Goal: Task Accomplishment & Management: Manage account settings

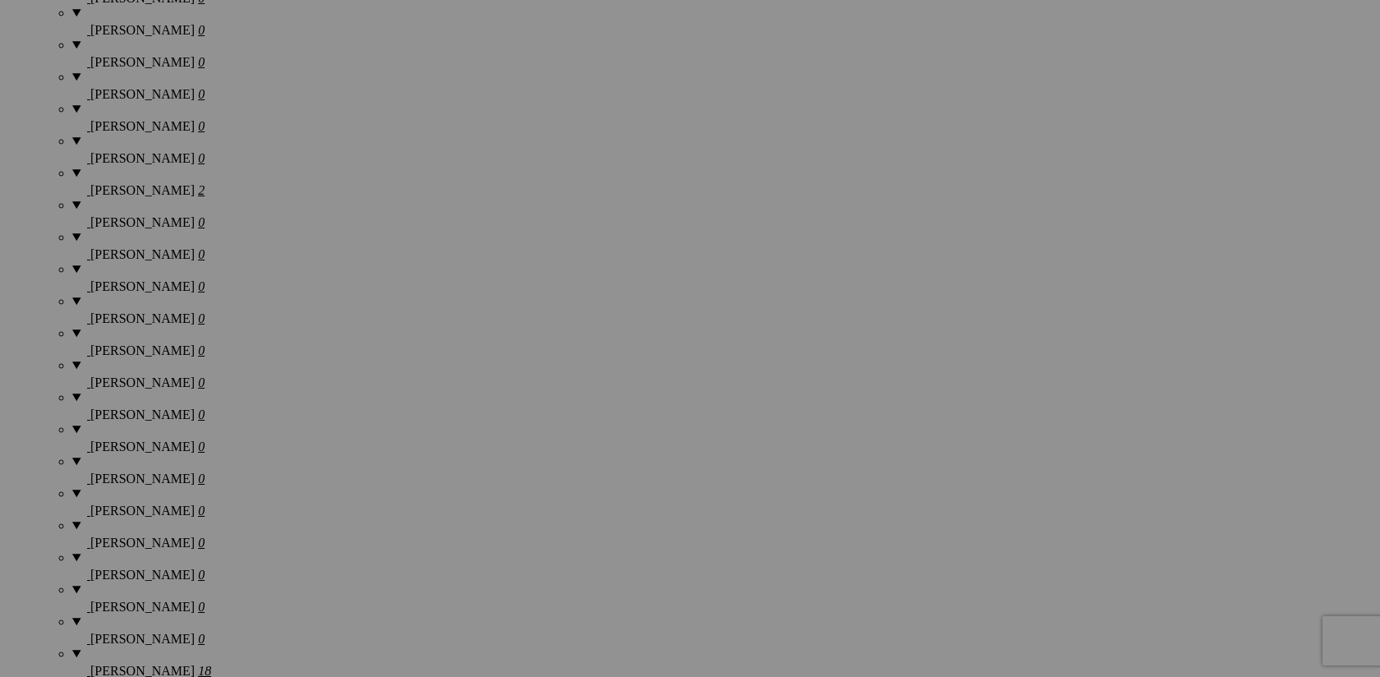
scroll to position [1555, 0]
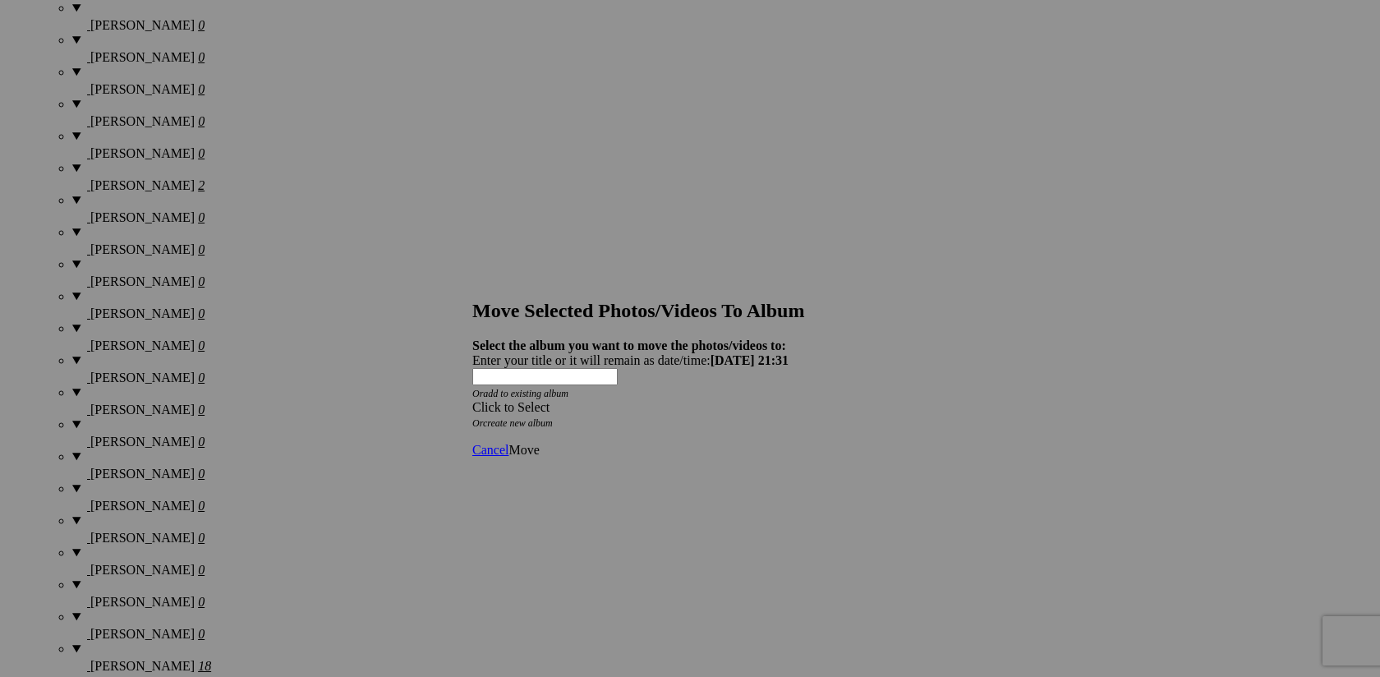
click at [472, 400] on span at bounding box center [472, 407] width 0 height 14
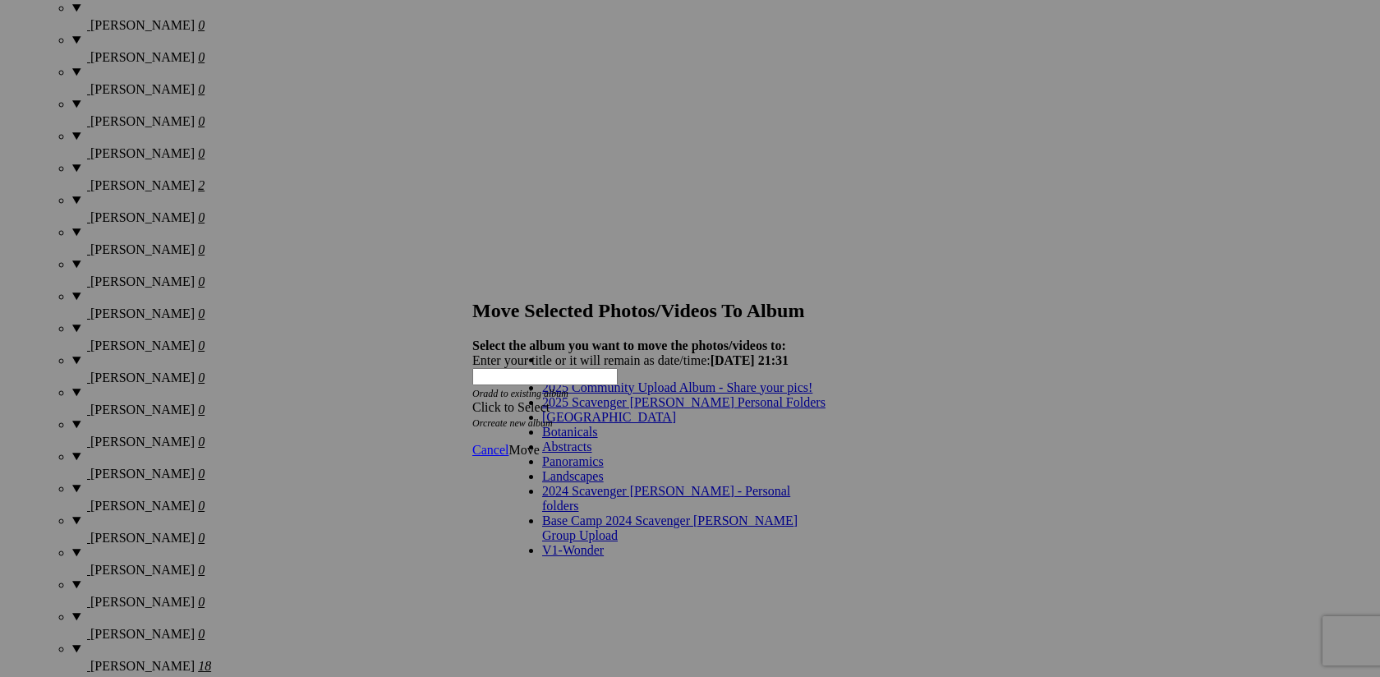
click at [721, 409] on link "2025 Scavenger [PERSON_NAME] Personal Folders" at bounding box center [683, 402] width 283 height 14
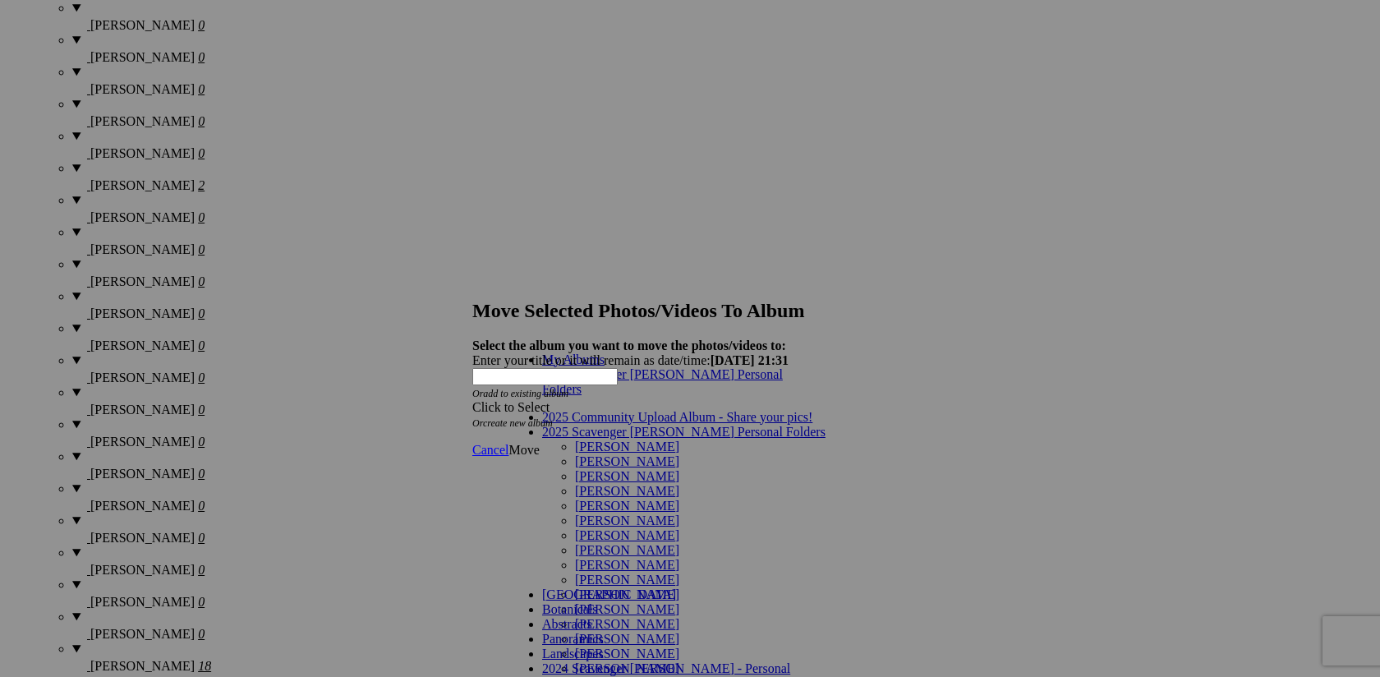
scroll to position [907, 0]
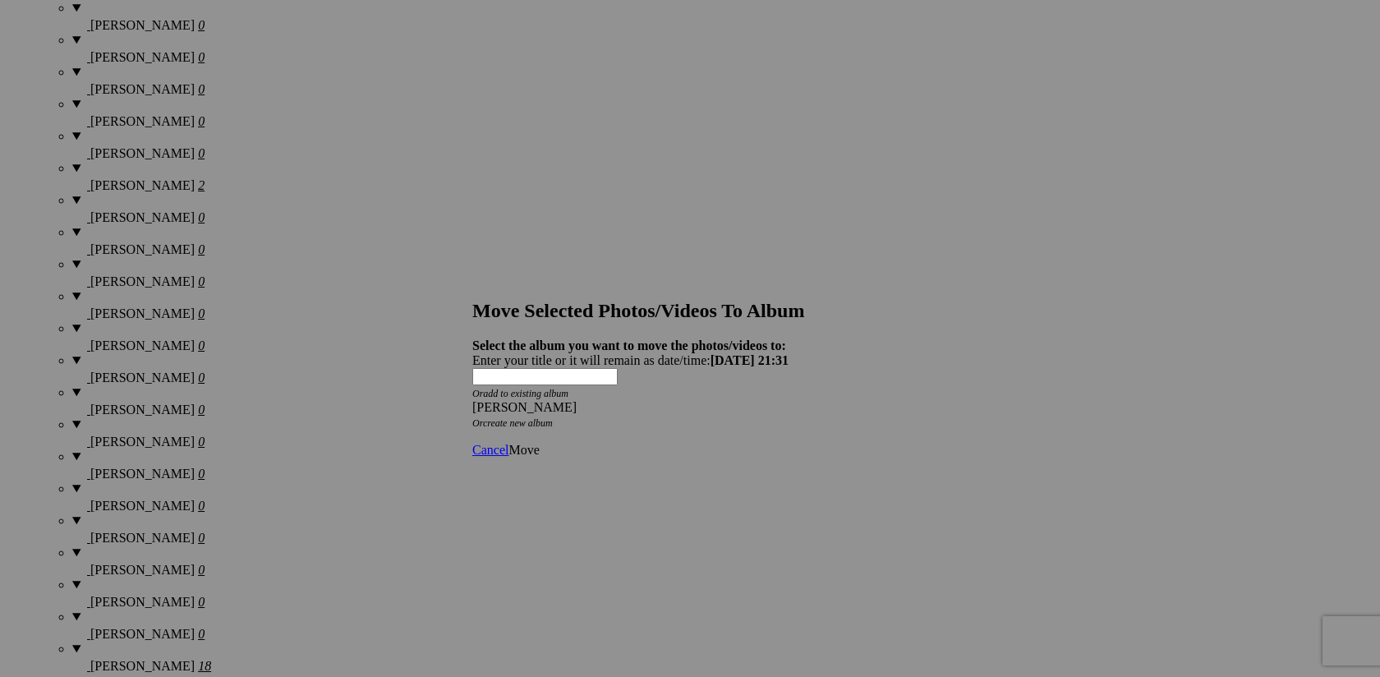
click at [539, 443] on span "Move" at bounding box center [523, 450] width 30 height 14
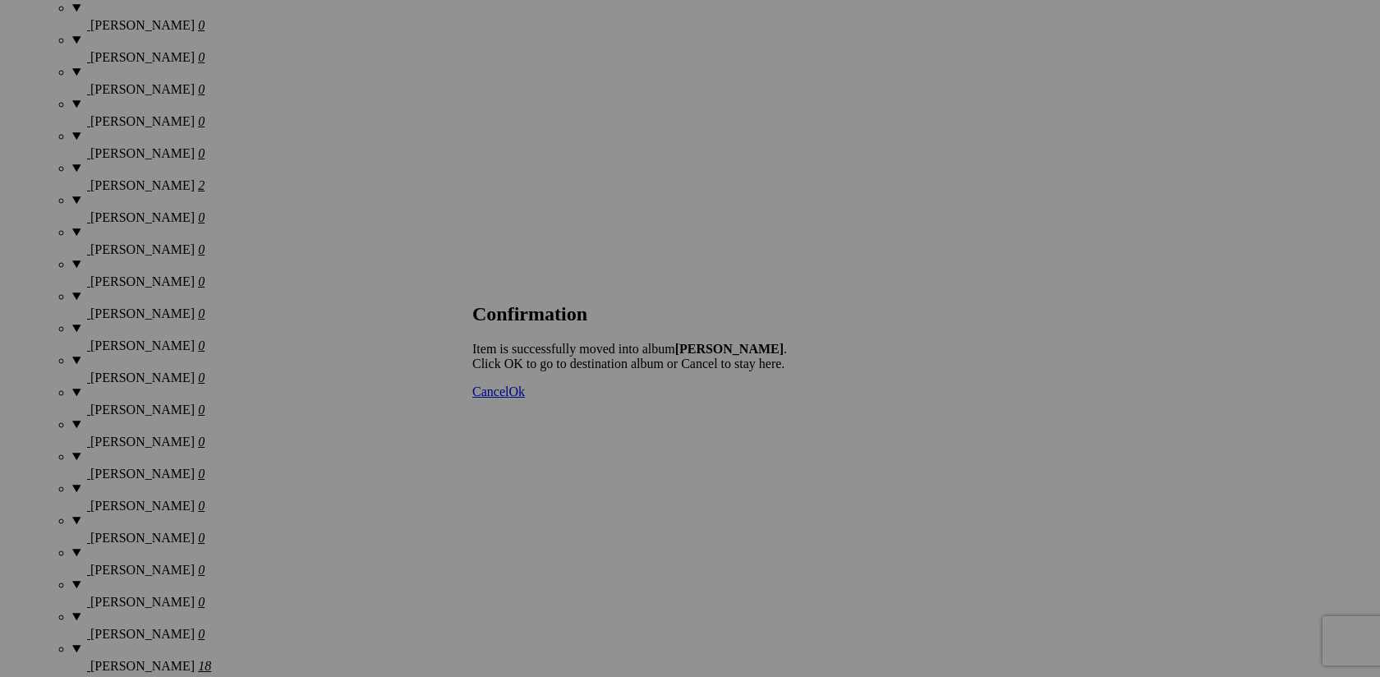
click at [525, 398] on link "Ok" at bounding box center [516, 391] width 16 height 14
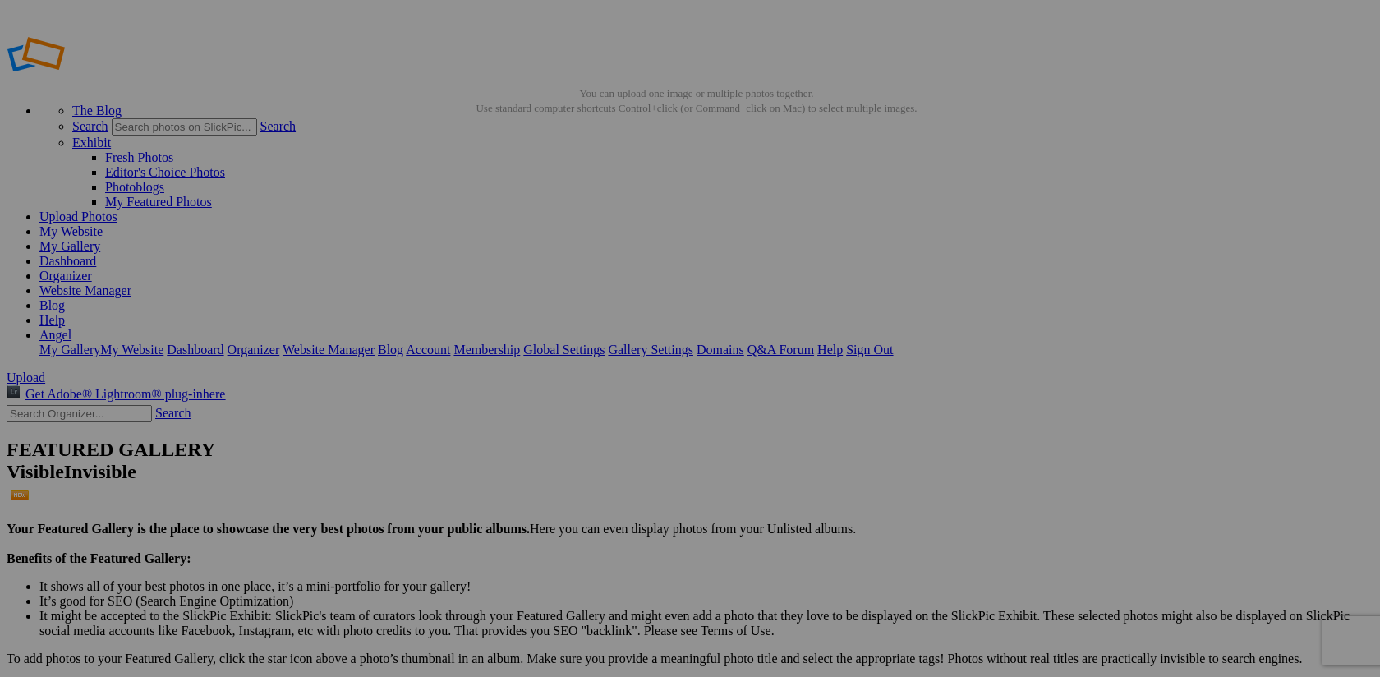
click at [581, 448] on span "Yes" at bounding box center [571, 446] width 19 height 14
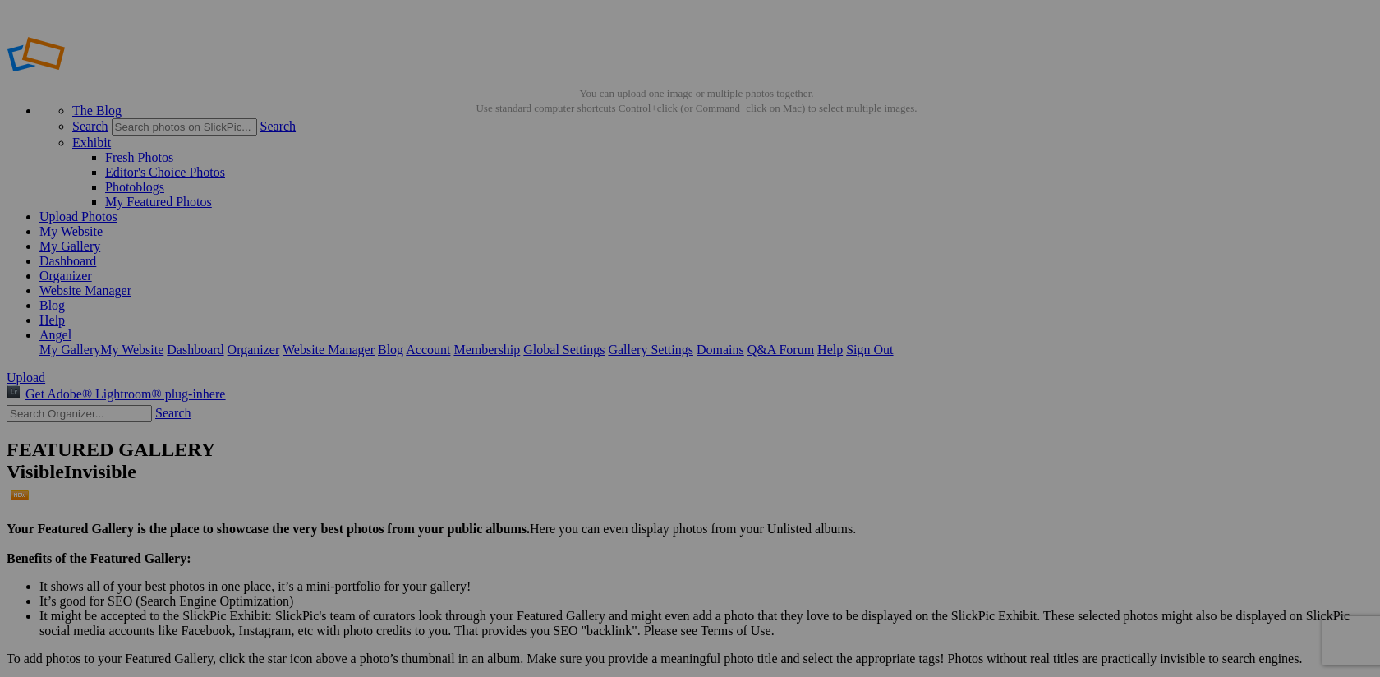
click at [581, 448] on span "Yes" at bounding box center [571, 446] width 19 height 14
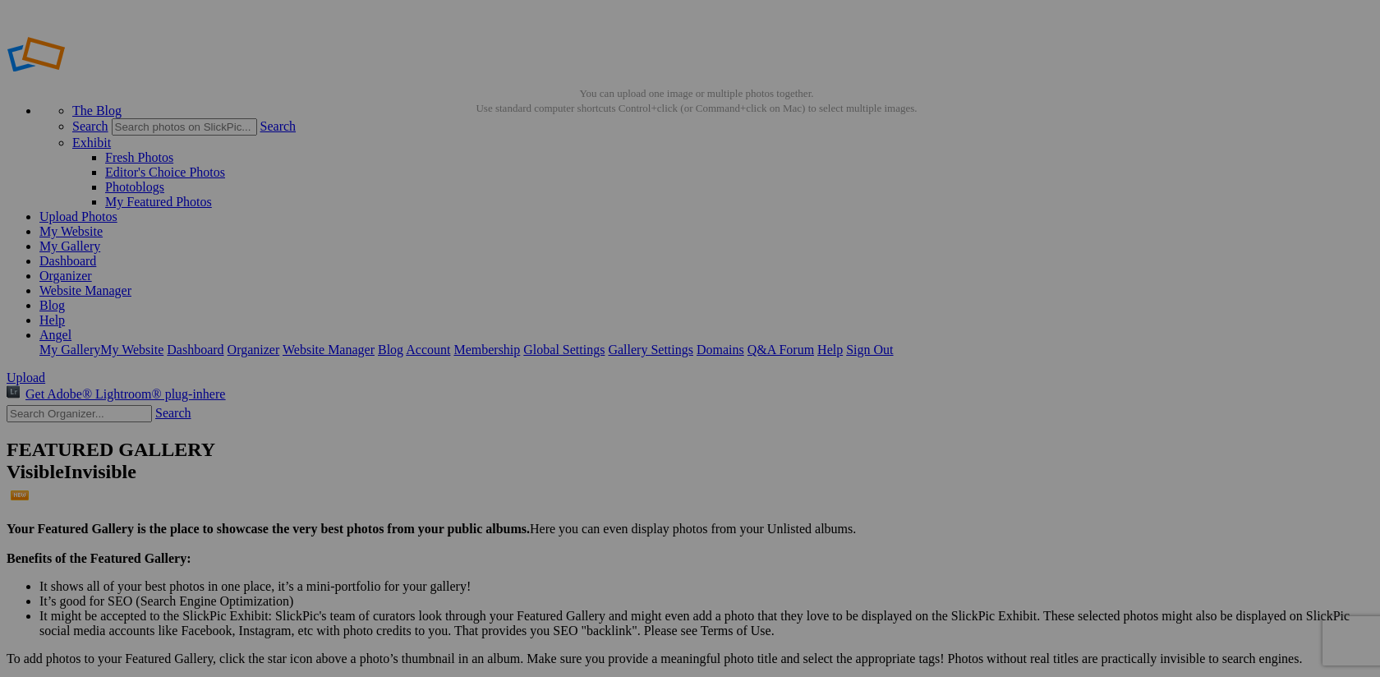
click at [581, 449] on span "Yes" at bounding box center [571, 446] width 19 height 14
click at [92, 269] on link "Organizer" at bounding box center [65, 276] width 53 height 14
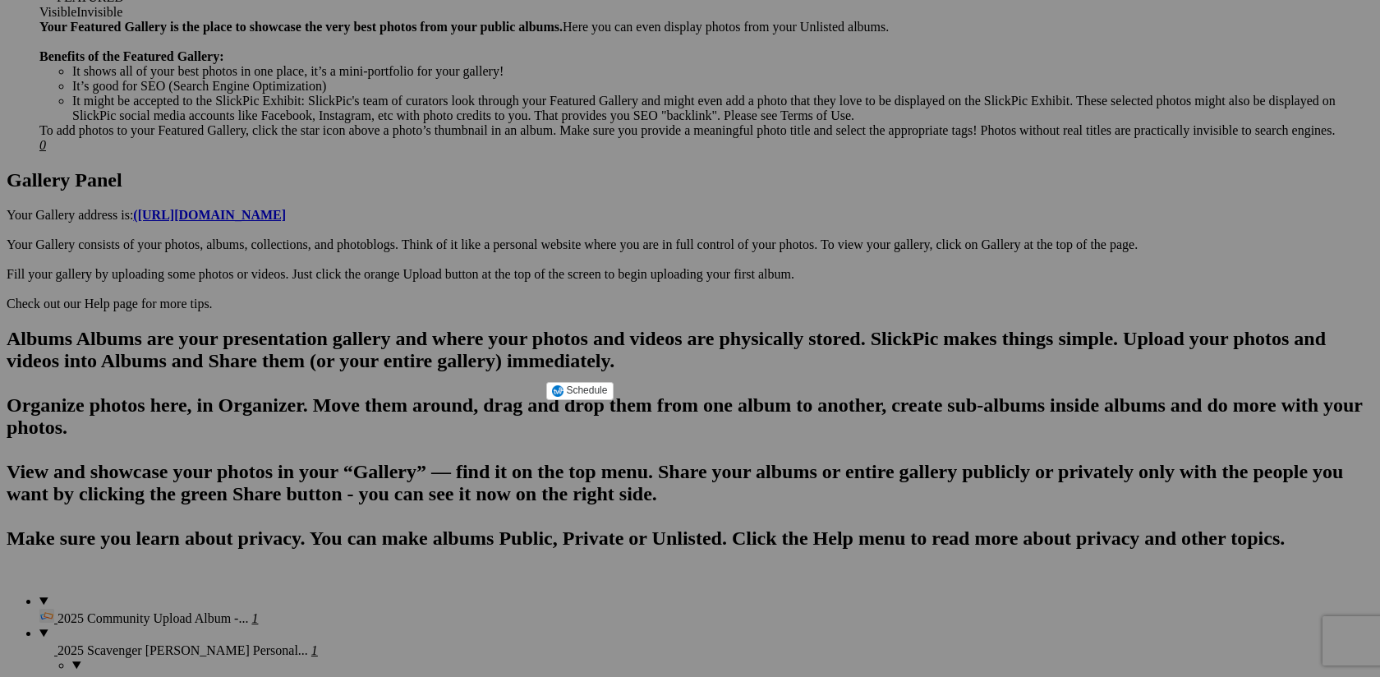
scroll to position [755, 0]
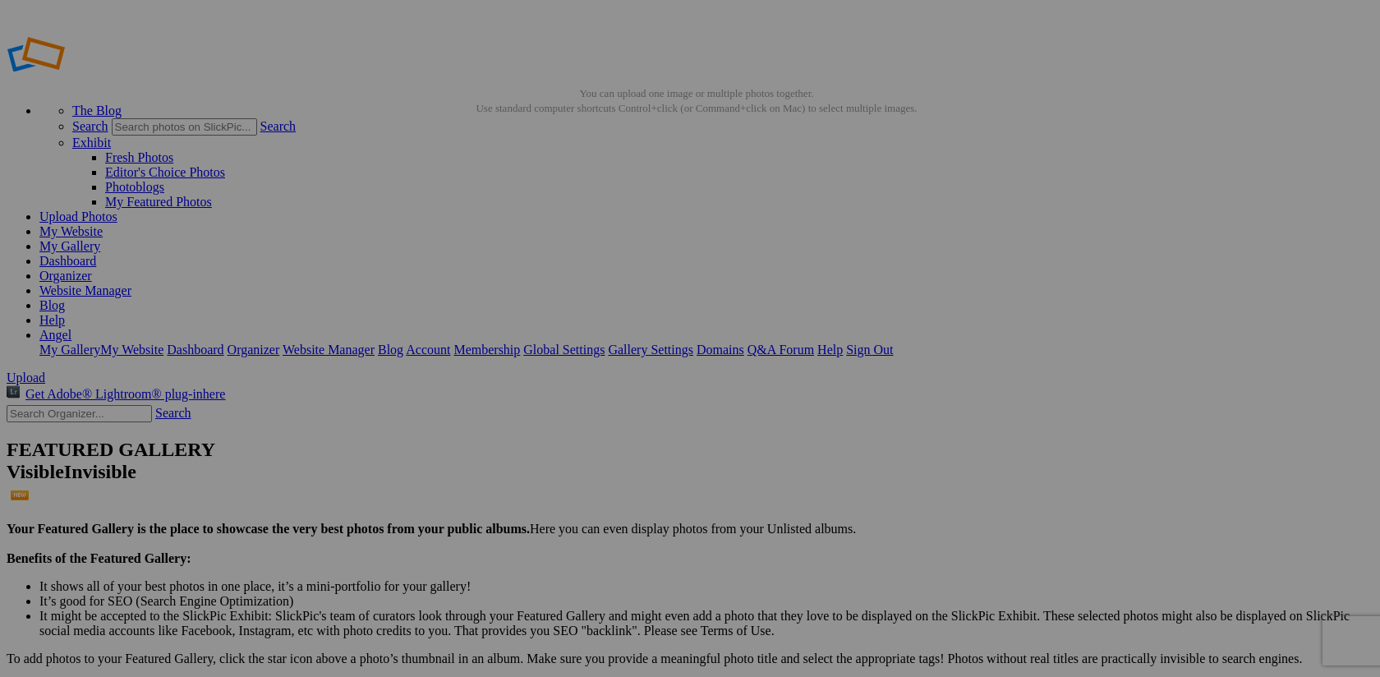
click at [92, 269] on link "Organizer" at bounding box center [65, 276] width 53 height 14
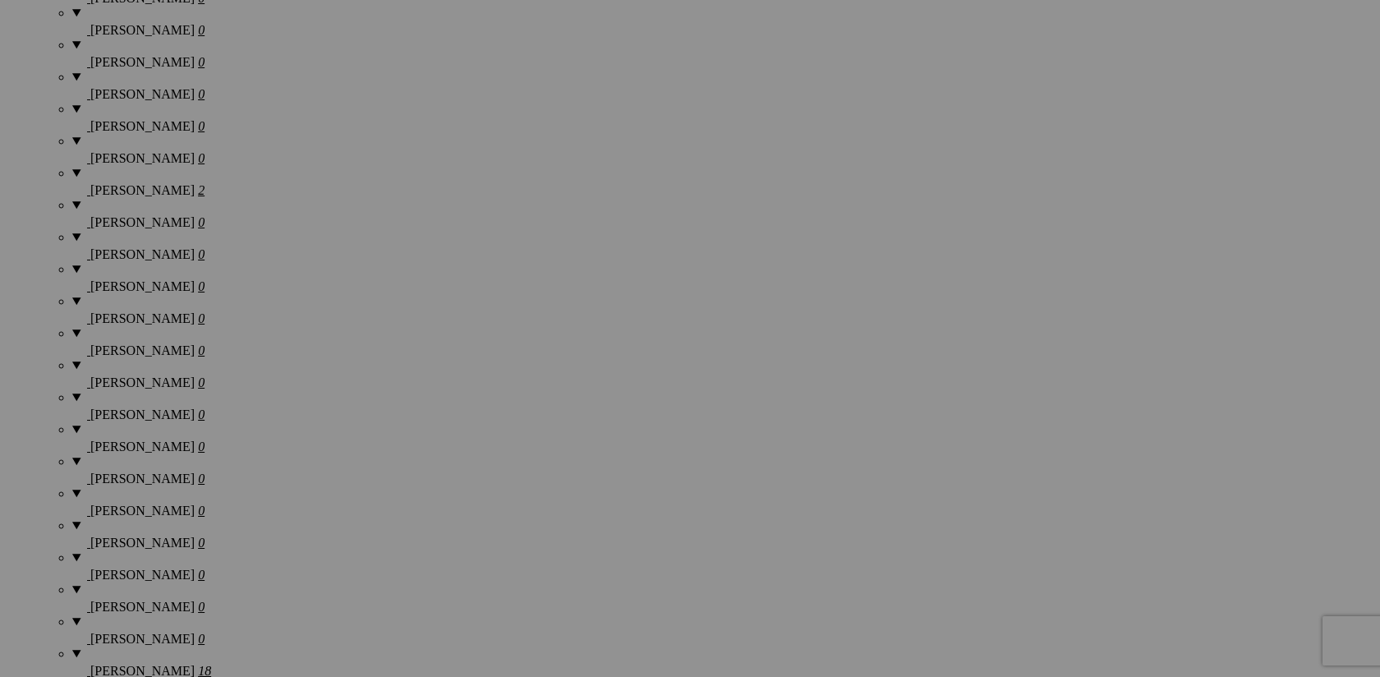
scroll to position [1553, 0]
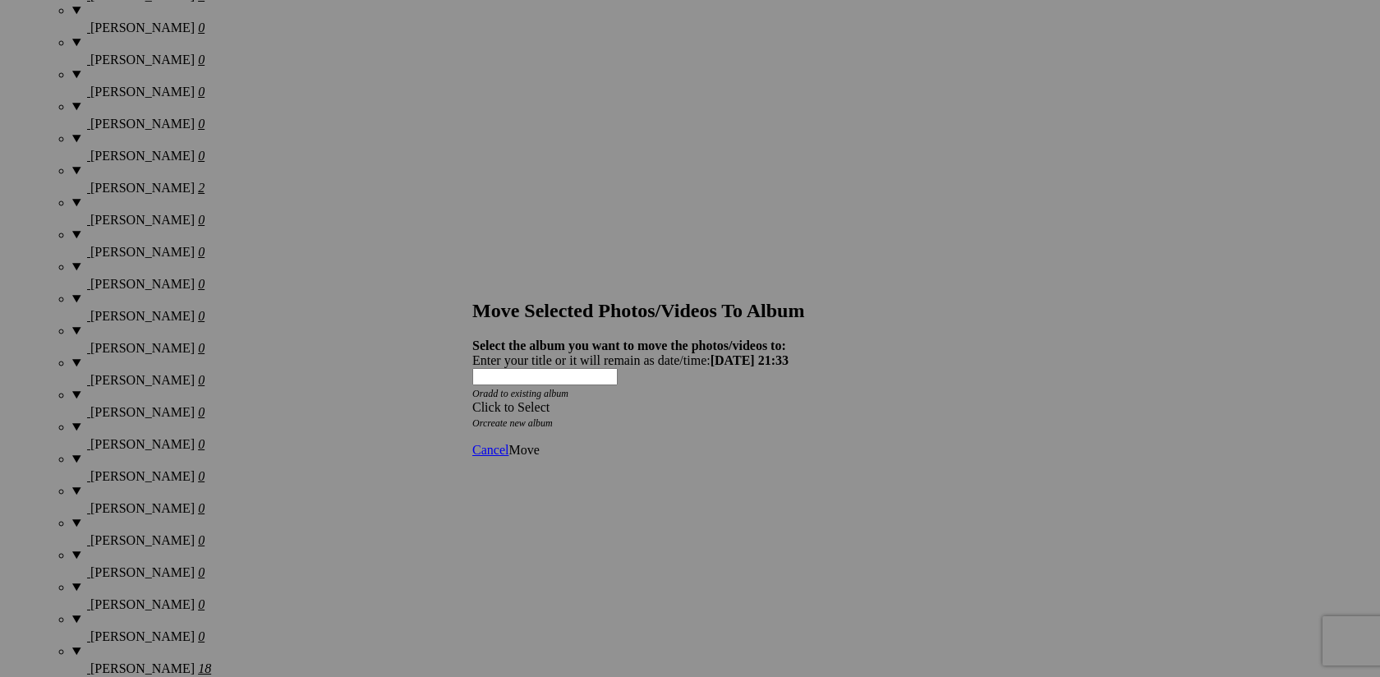
click at [472, 400] on span at bounding box center [472, 407] width 0 height 14
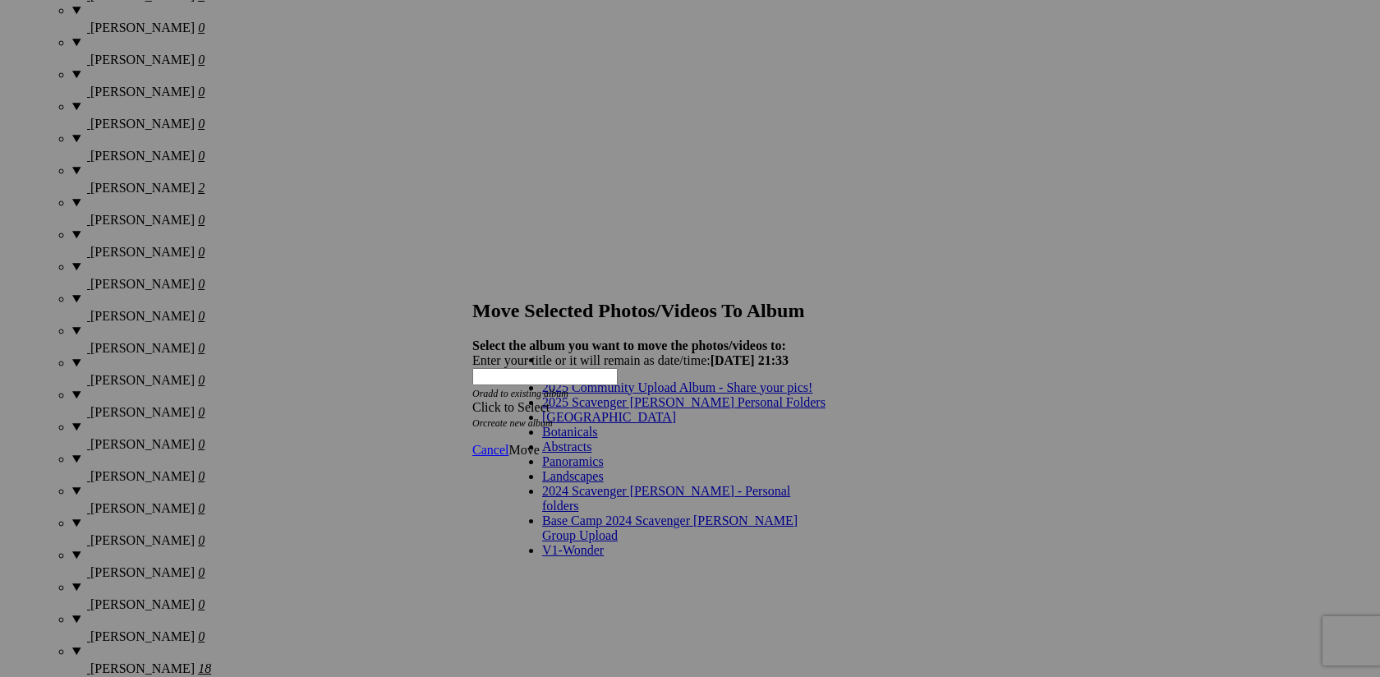
click at [735, 409] on link "2025 Scavenger [PERSON_NAME] Personal Folders" at bounding box center [683, 402] width 283 height 14
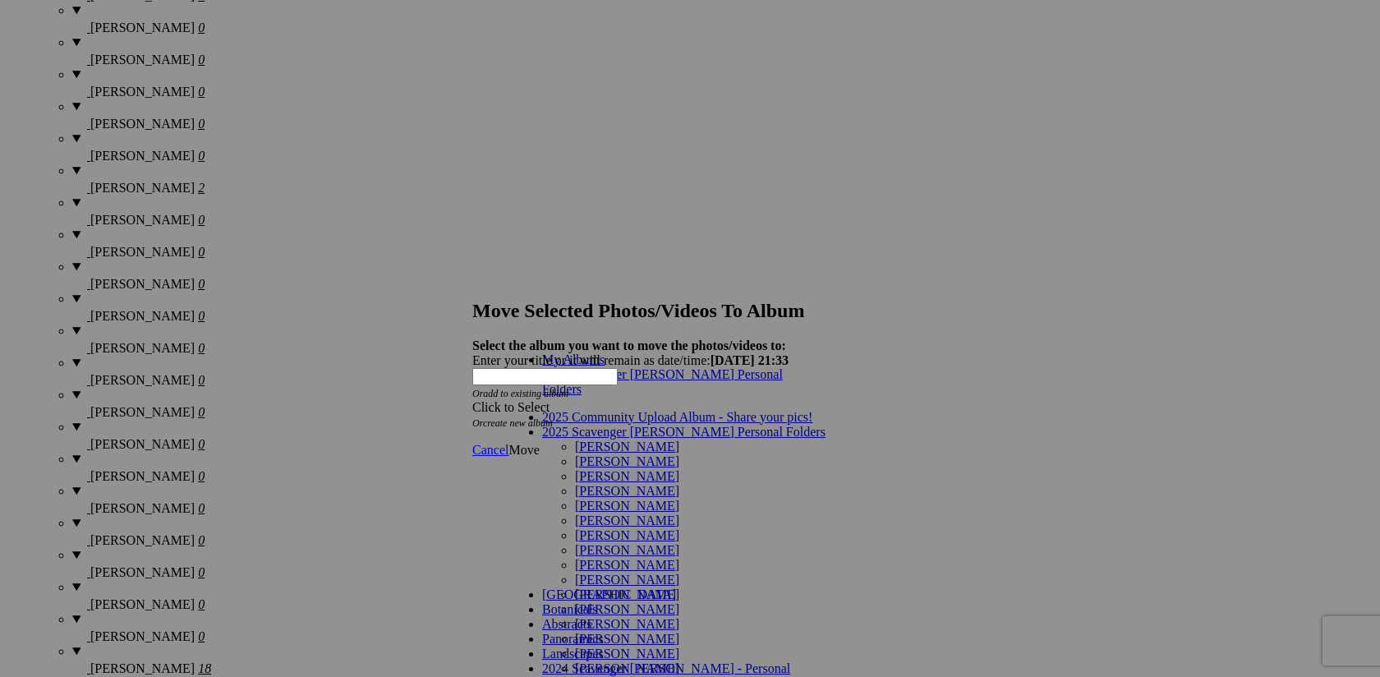
scroll to position [907, 0]
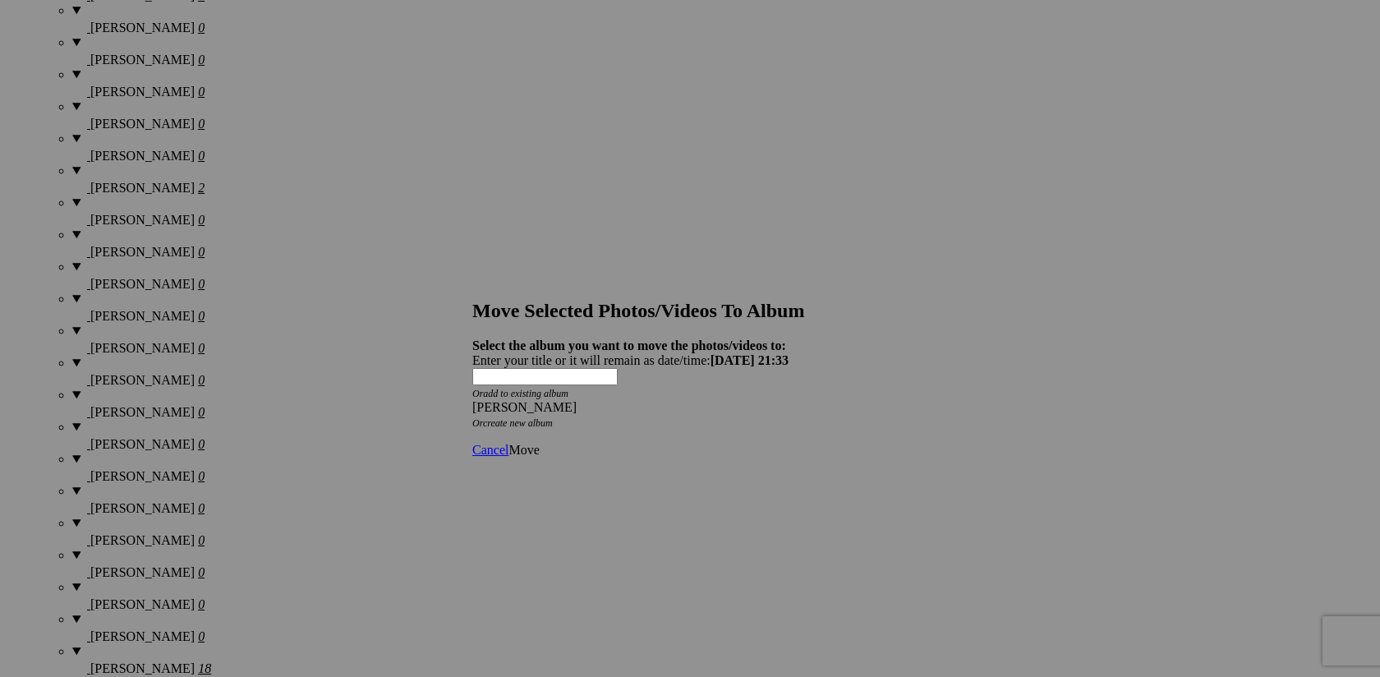
click at [539, 443] on span "Move" at bounding box center [523, 450] width 30 height 14
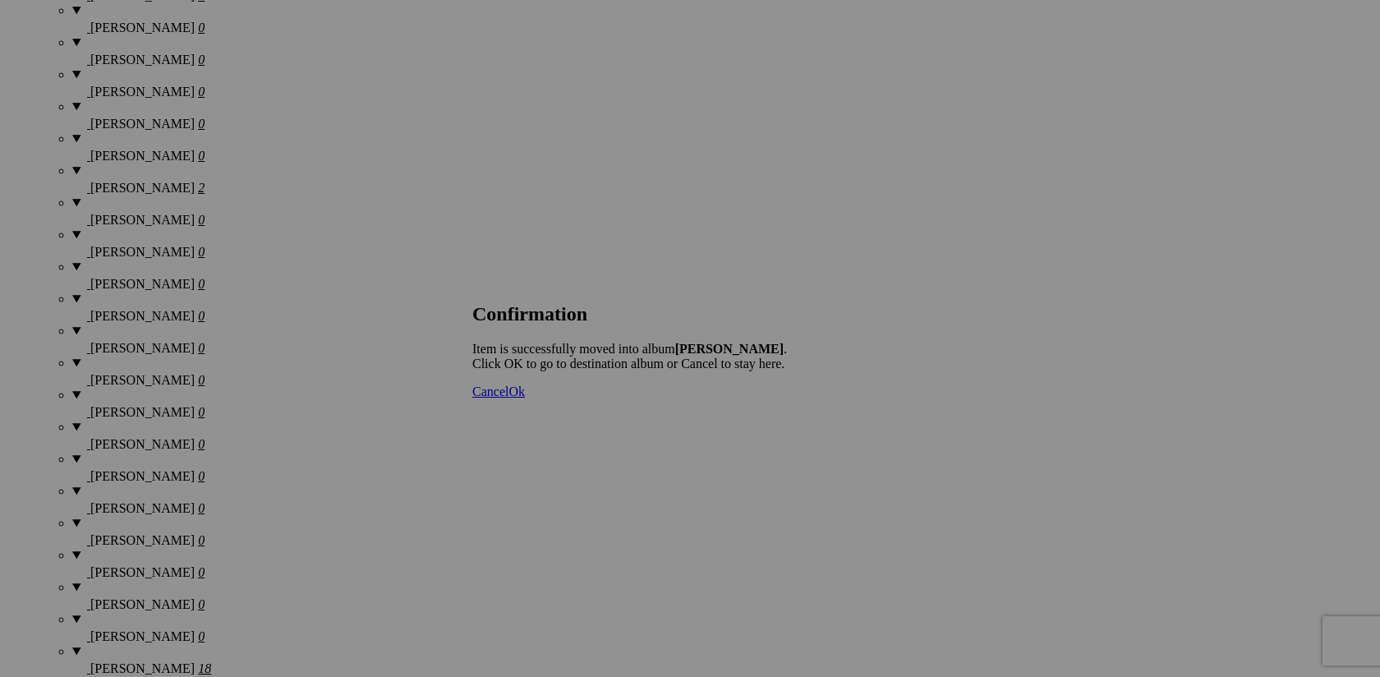
click at [525, 398] on span "Ok" at bounding box center [516, 391] width 16 height 14
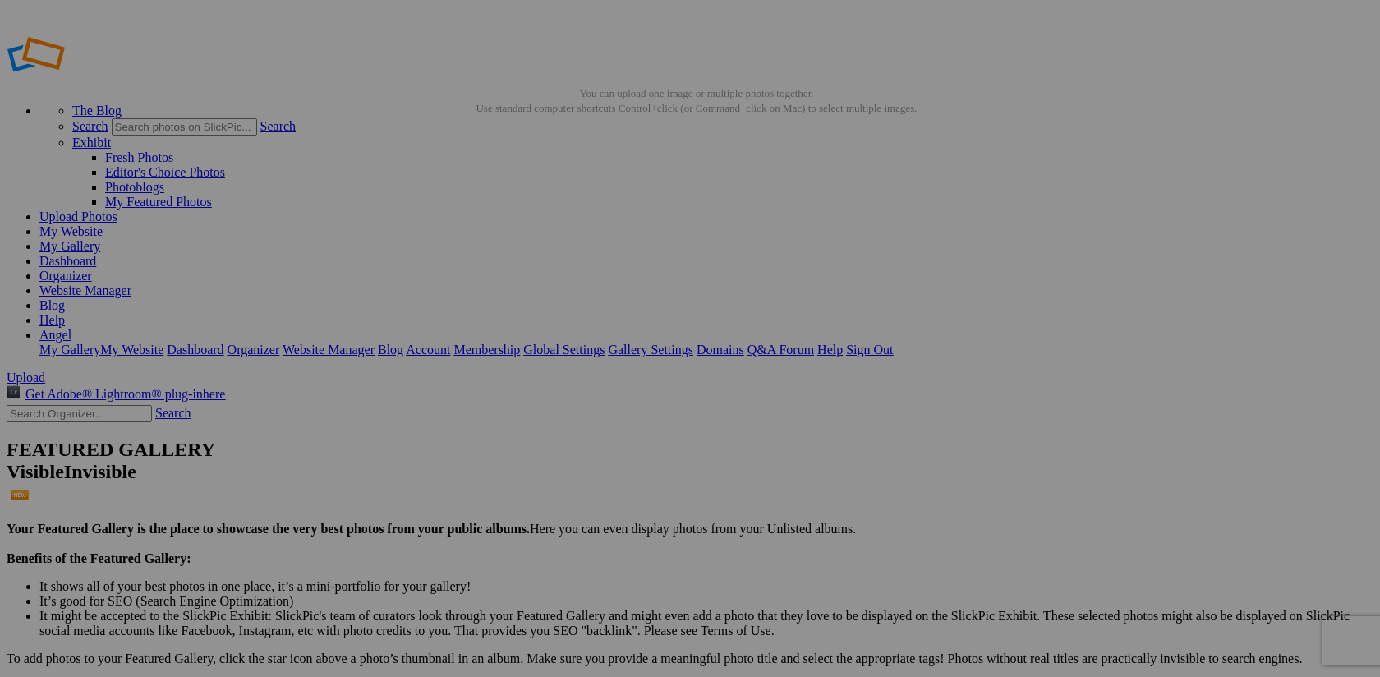
click at [581, 450] on span "Yes" at bounding box center [571, 446] width 19 height 14
click at [71, 328] on link "Angel" at bounding box center [55, 335] width 32 height 14
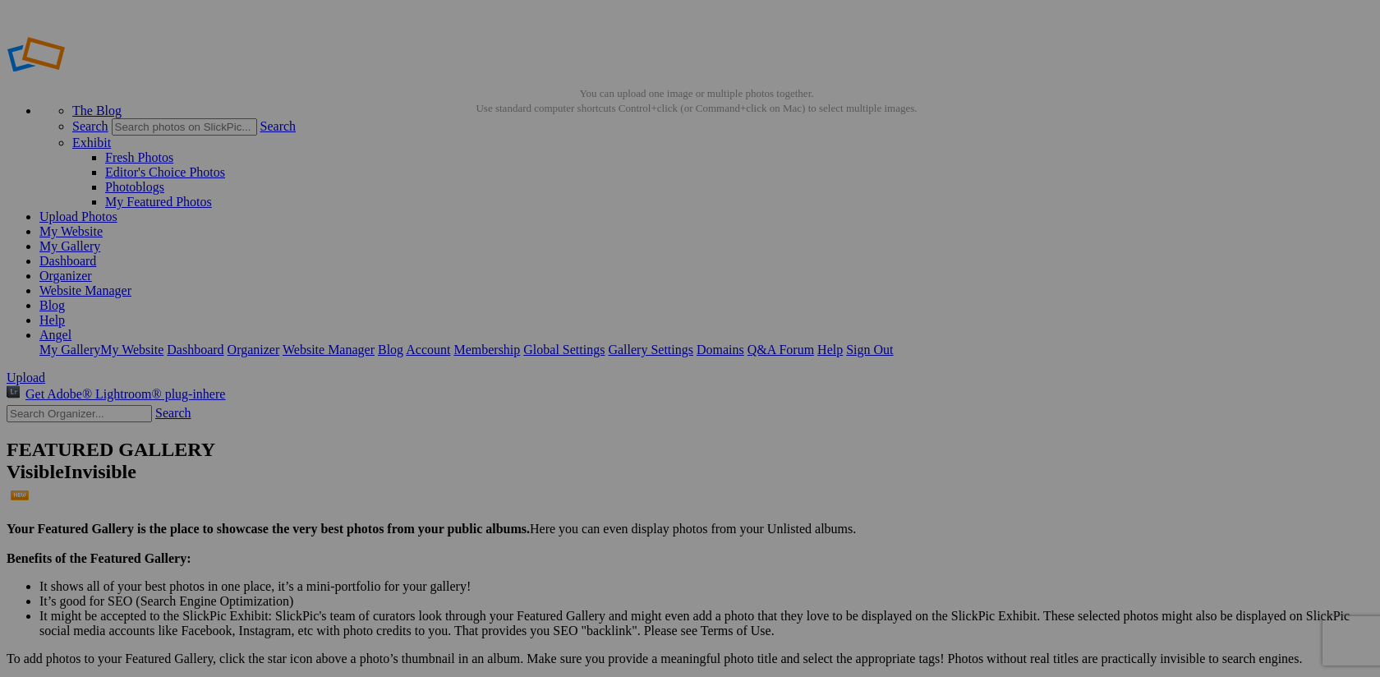
click at [893, 342] on link "Sign Out" at bounding box center [869, 349] width 47 height 14
